Goal: Task Accomplishment & Management: Complete application form

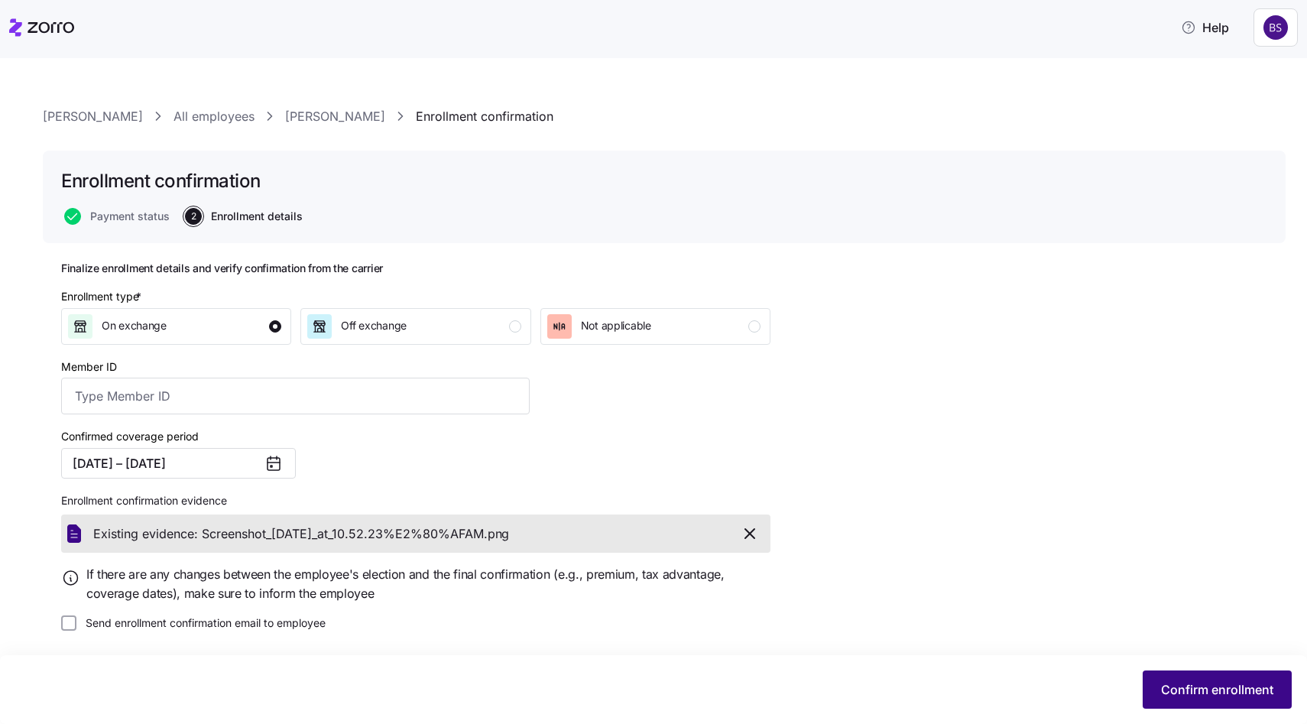
click at [1195, 692] on span "Confirm enrollment" at bounding box center [1217, 689] width 112 height 18
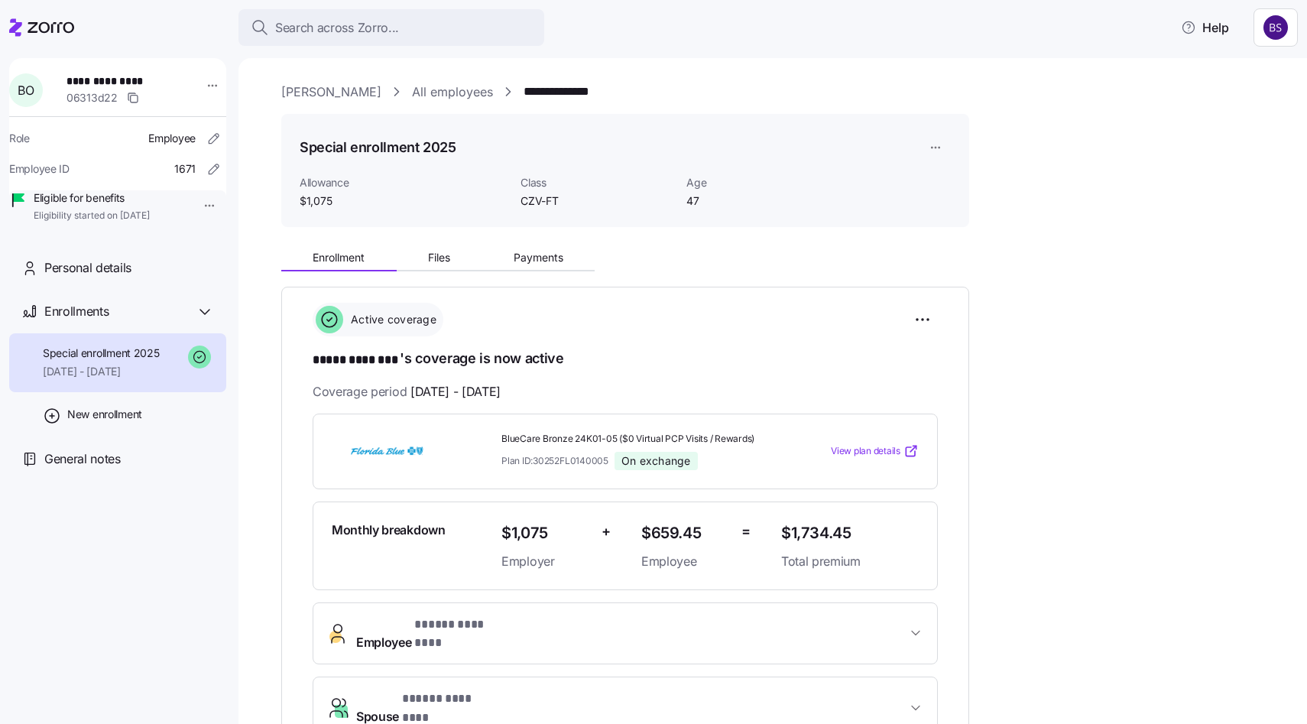
click at [335, 8] on div "Search across Zorro... Help" at bounding box center [653, 27] width 1288 height 43
click at [334, 21] on span "Search across Zorro..." at bounding box center [337, 27] width 124 height 19
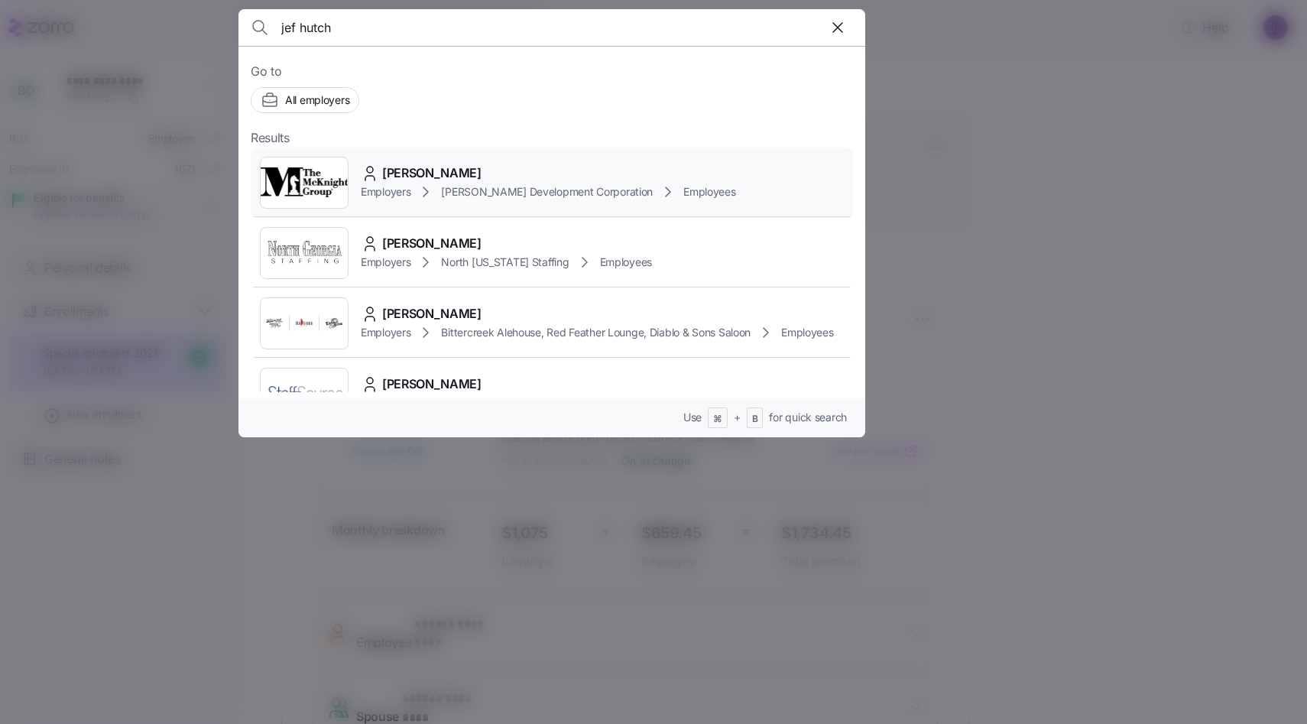
type input "jef hutch"
click at [436, 166] on span "[PERSON_NAME]" at bounding box center [431, 173] width 99 height 19
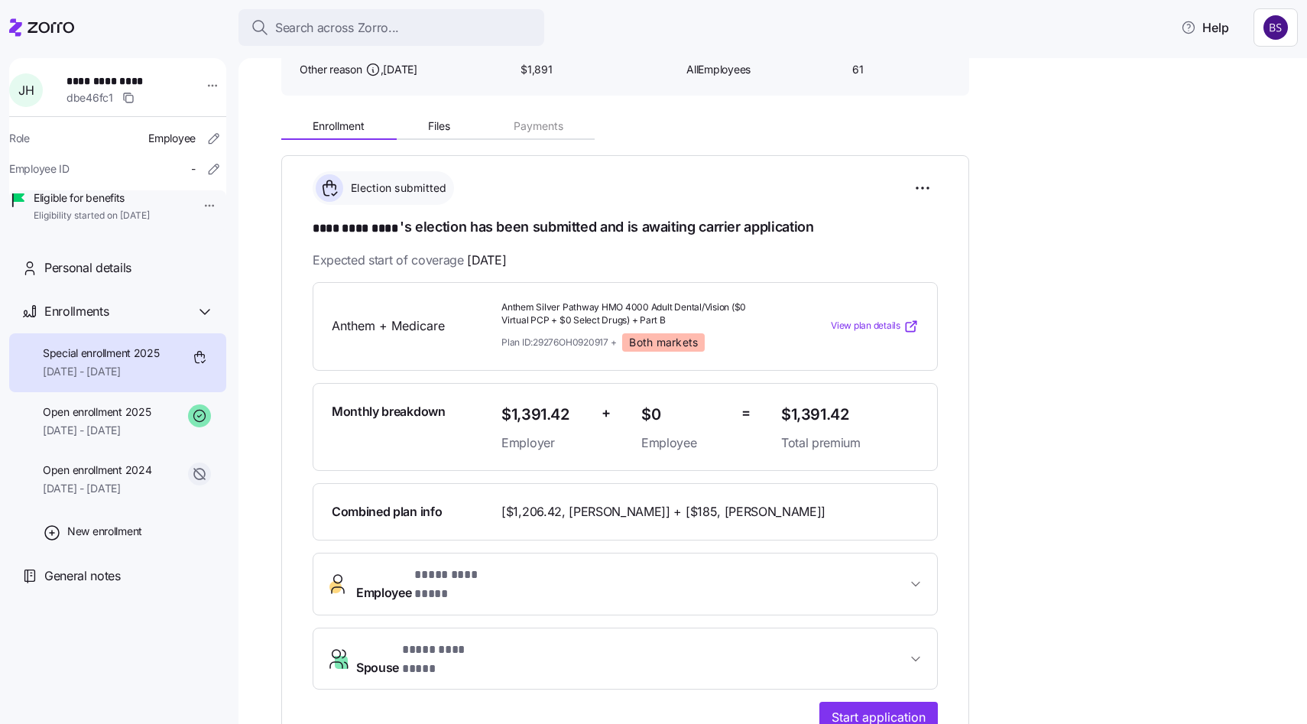
scroll to position [134, 0]
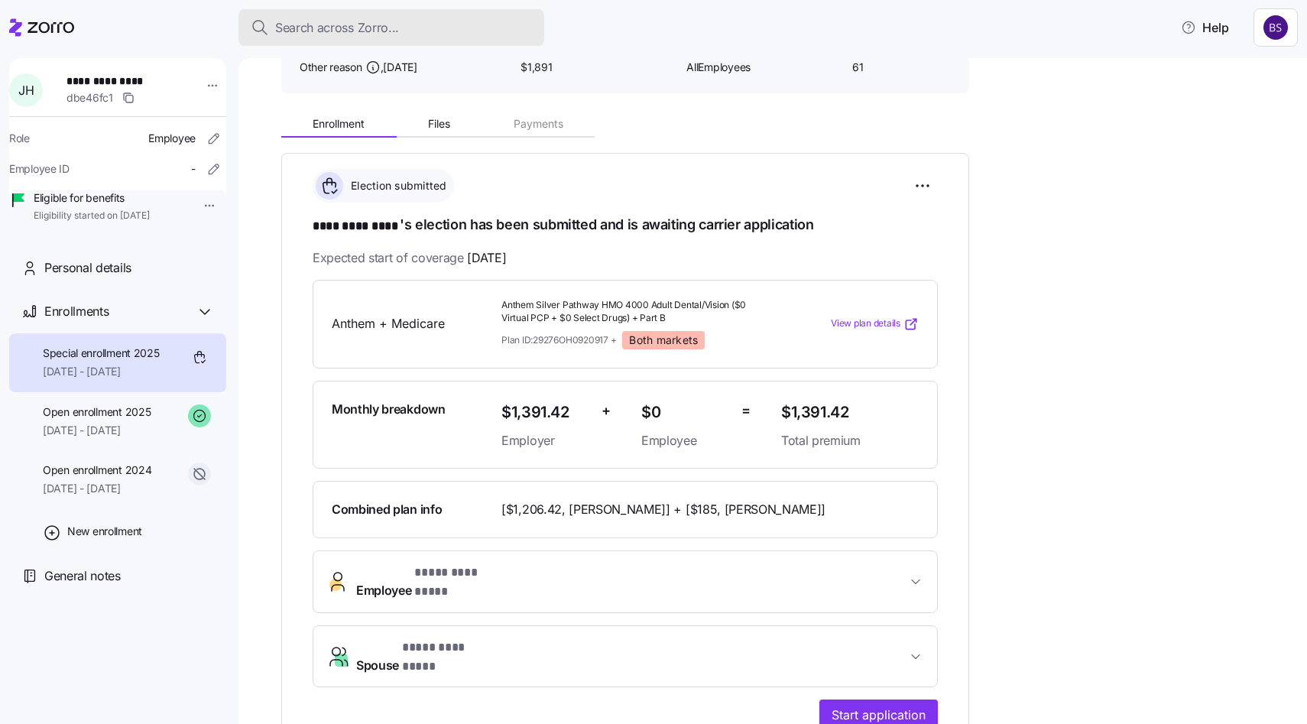
click at [350, 37] on button "Search across Zorro..." at bounding box center [391, 27] width 306 height 37
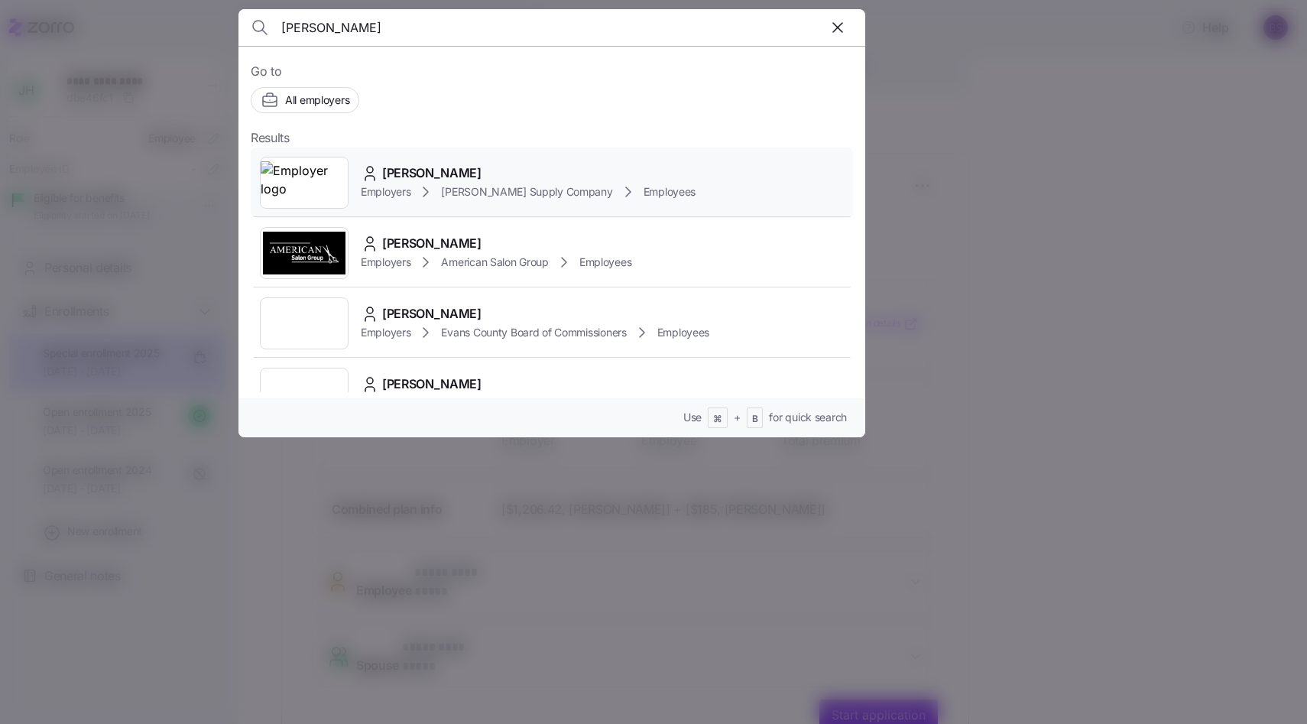
type input "[PERSON_NAME]"
click at [404, 161] on div "[PERSON_NAME] Employers [PERSON_NAME] Supply Company Employees" at bounding box center [552, 182] width 602 height 70
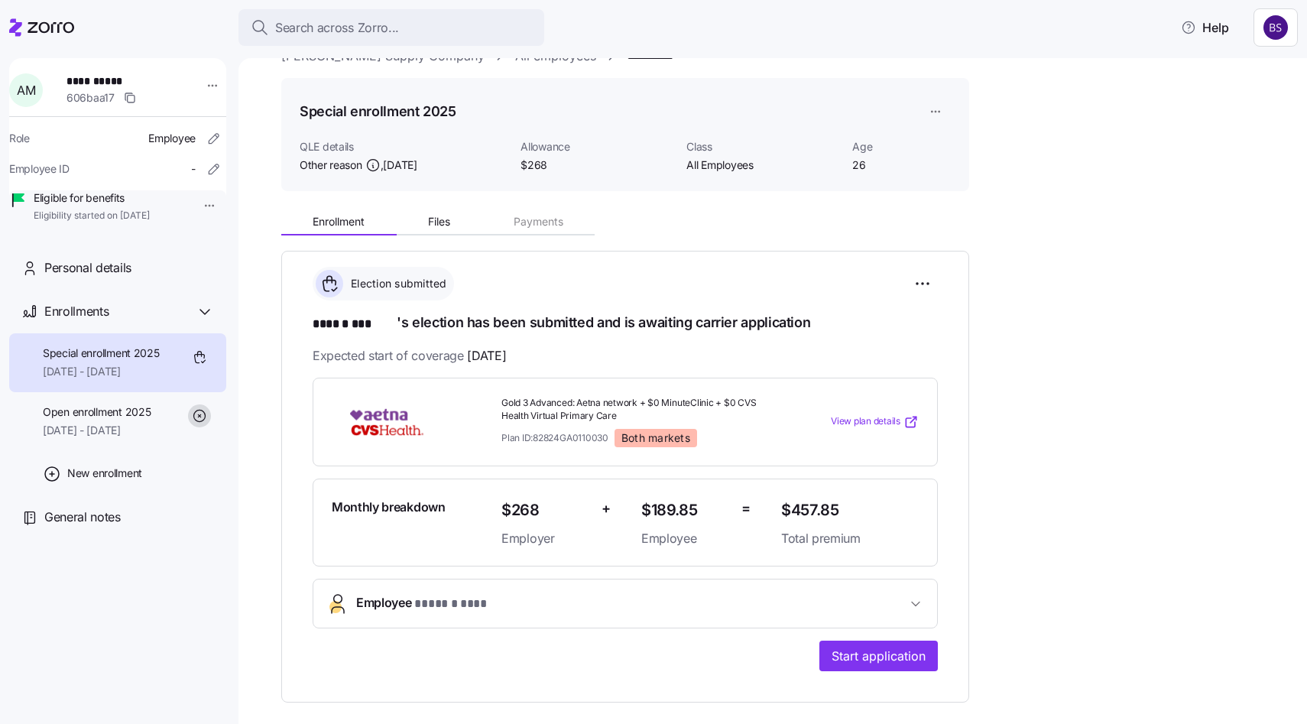
scroll to position [39, 0]
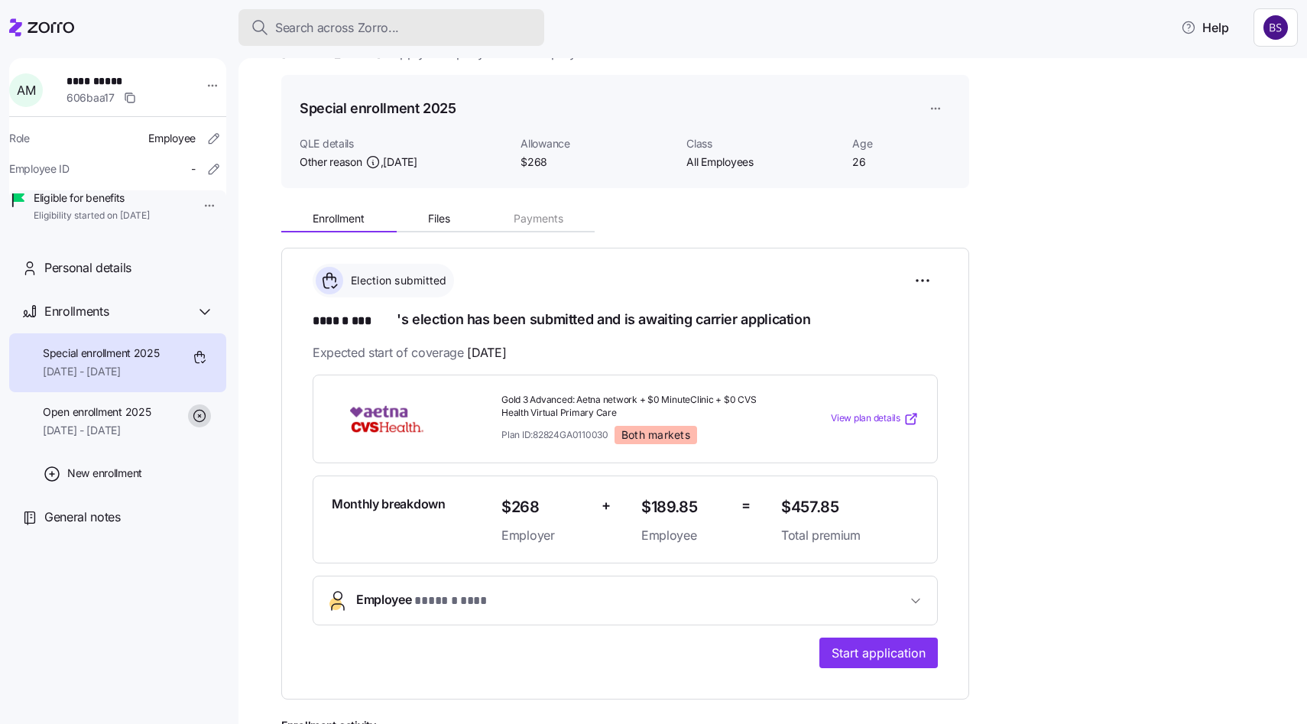
click at [360, 25] on span "Search across Zorro..." at bounding box center [337, 27] width 124 height 19
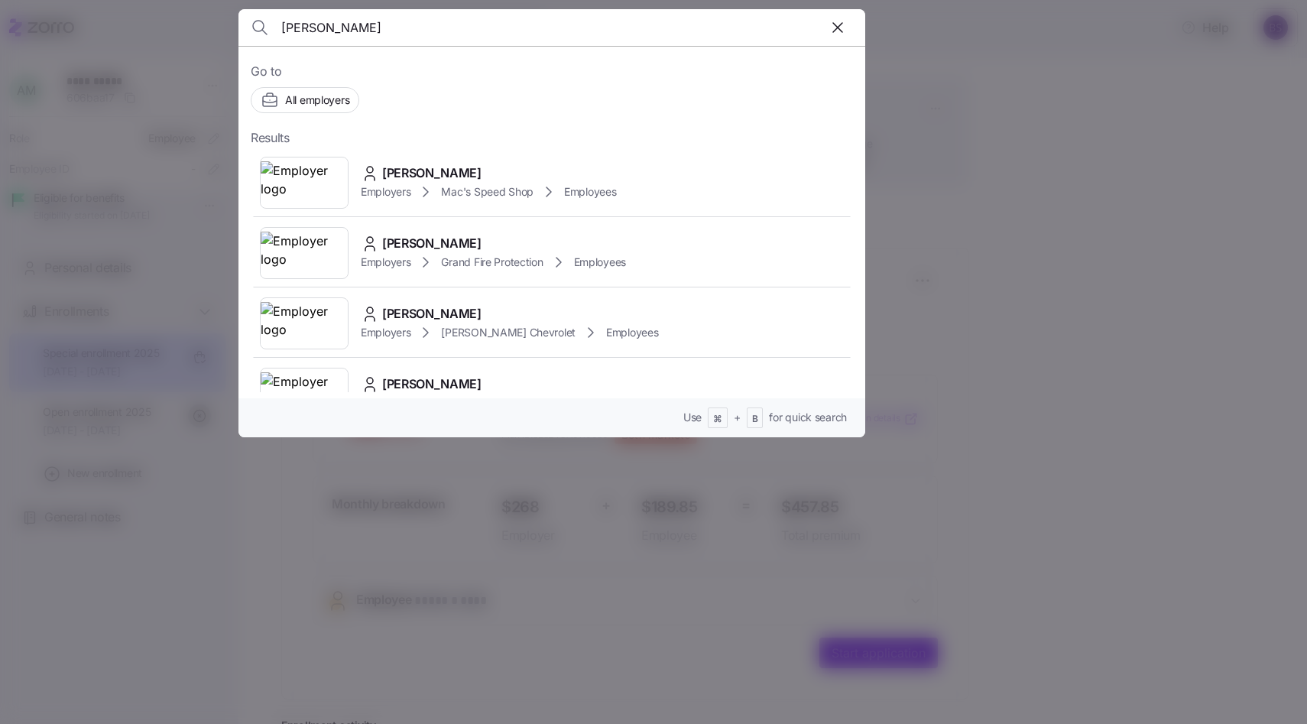
type input "[PERSON_NAME]"
click at [397, 173] on span "[PERSON_NAME]" at bounding box center [431, 173] width 99 height 19
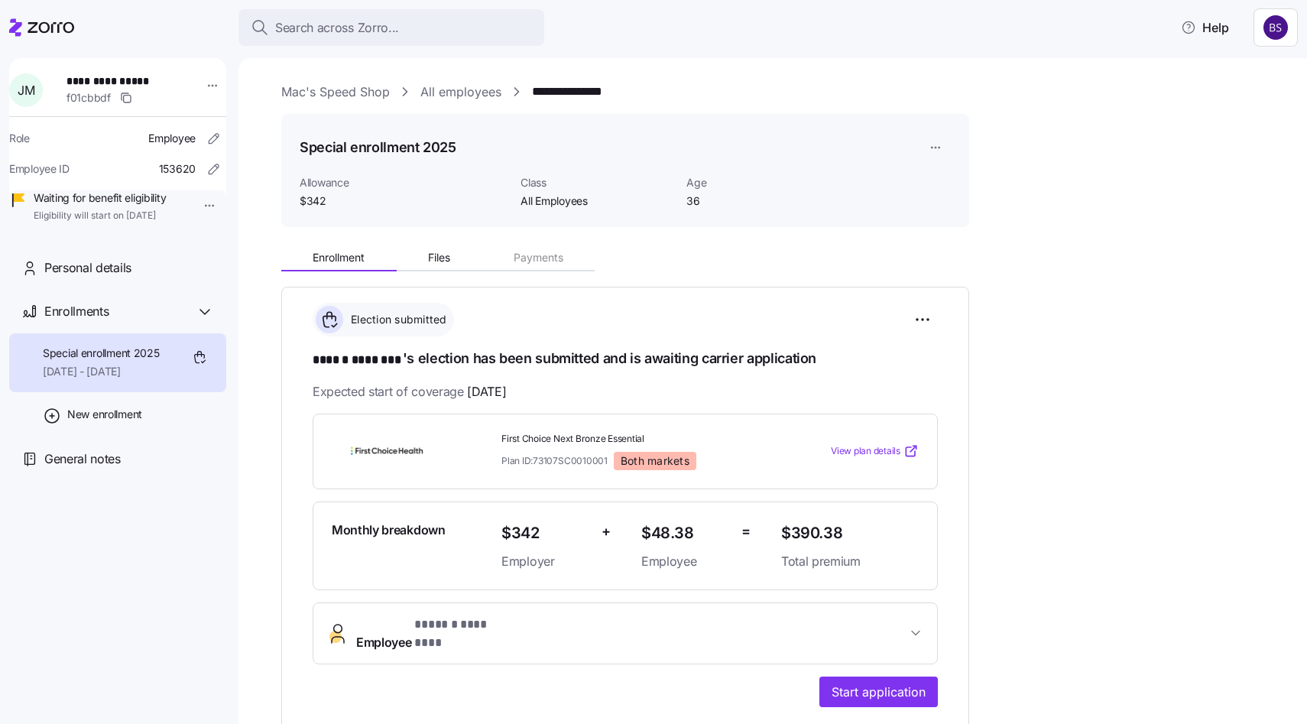
scroll to position [31, 0]
